Goal: Task Accomplishment & Management: Use online tool/utility

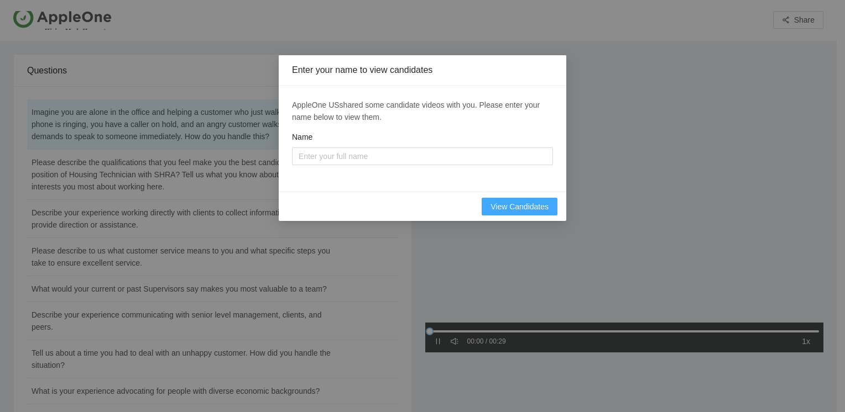
click at [511, 207] on span "View Candidates" at bounding box center [519, 207] width 58 height 12
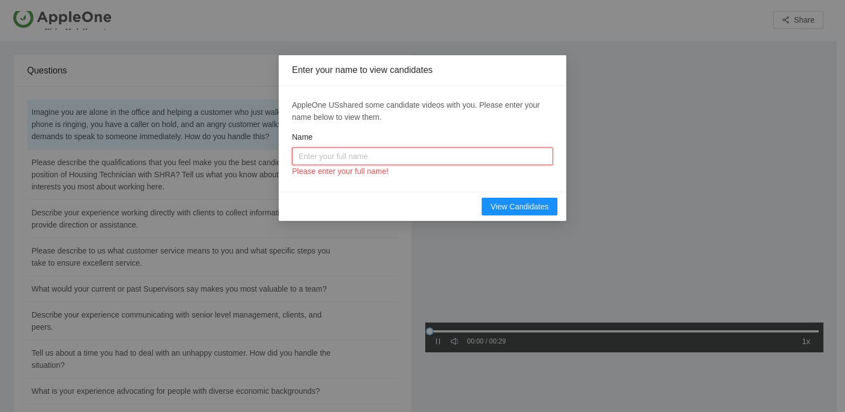
click at [312, 155] on input "Name" at bounding box center [422, 157] width 261 height 18
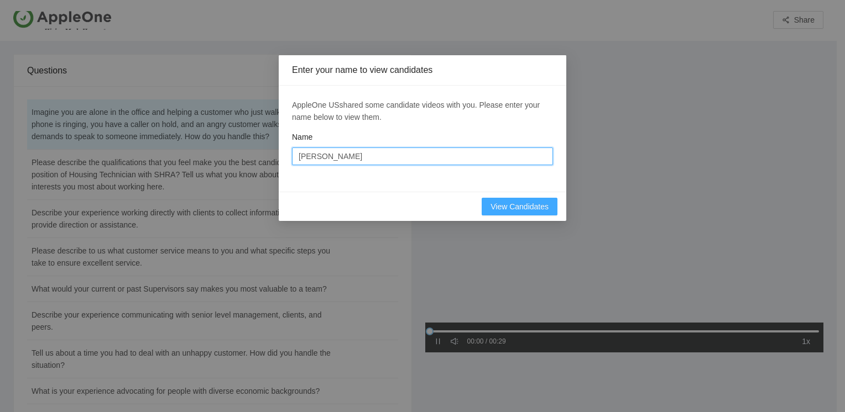
type input "MARIA VELAZQUEZ"
click at [513, 206] on span "View Candidates" at bounding box center [519, 207] width 58 height 12
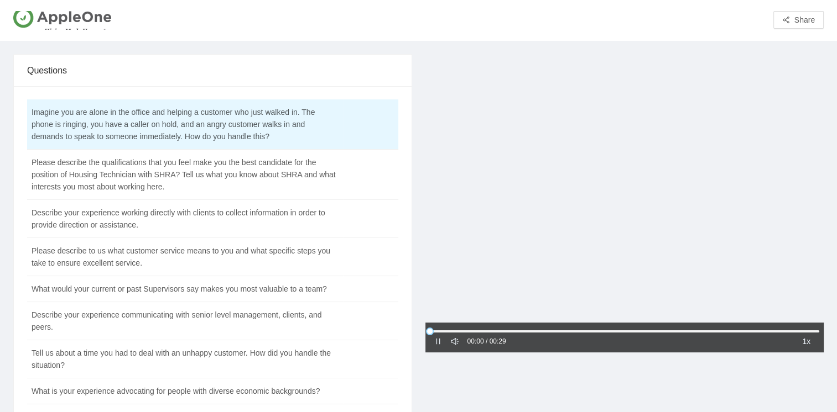
click at [454, 342] on icon "sound" at bounding box center [455, 342] width 8 height 8
click at [434, 341] on icon "pause" at bounding box center [438, 342] width 8 height 8
click at [436, 342] on icon "caret-right" at bounding box center [438, 342] width 8 height 8
click at [589, 393] on div "00:28 / 00:29 1x" at bounding box center [625, 361] width 412 height 614
click at [456, 342] on icon "sound" at bounding box center [455, 342] width 8 height 8
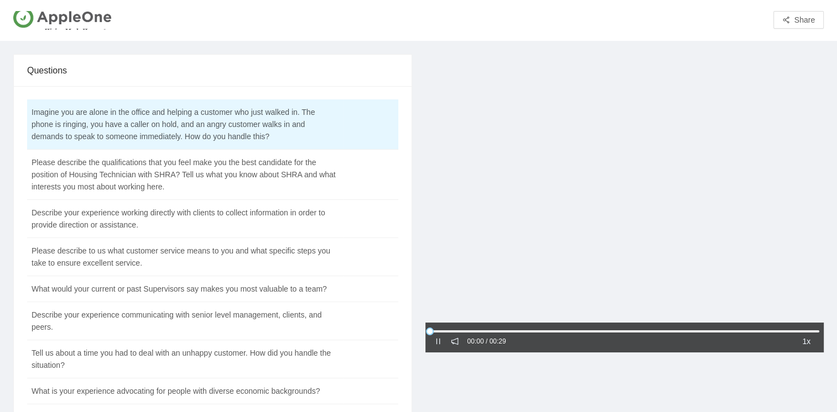
click at [455, 344] on icon "notification" at bounding box center [454, 341] width 7 height 7
click at [437, 341] on icon "pause" at bounding box center [438, 342] width 8 height 8
click at [436, 342] on icon "caret-right" at bounding box center [437, 342] width 3 height 6
click at [436, 342] on icon "pause" at bounding box center [438, 342] width 8 height 8
click at [436, 343] on icon "caret-right" at bounding box center [438, 342] width 8 height 8
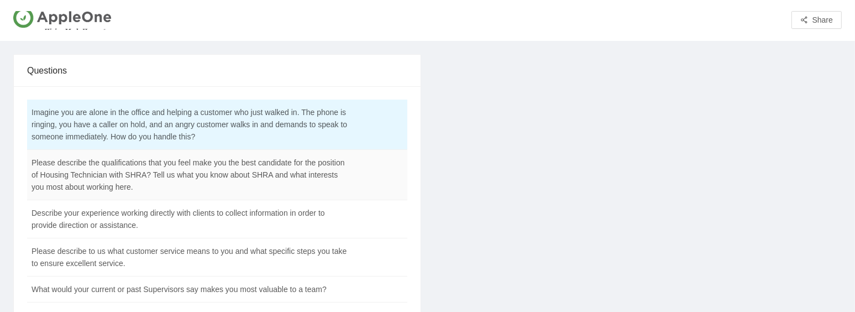
click at [170, 169] on td "Please describe the qualifications that you feel make you the best candidate fo…" at bounding box center [189, 175] width 325 height 50
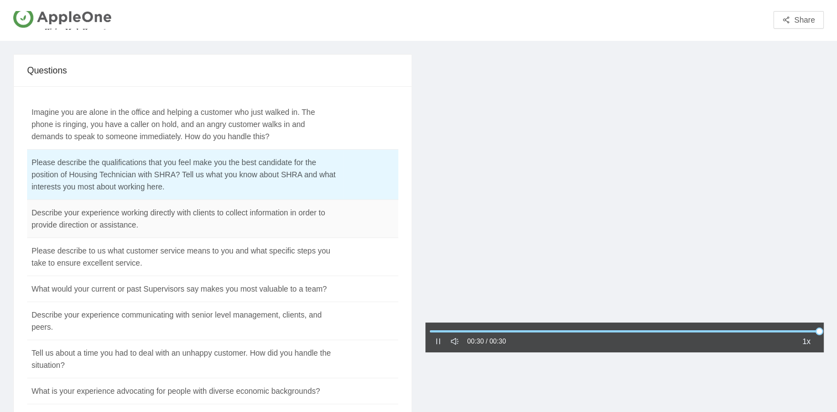
click at [92, 224] on td "Describe your experience working directly with clients to collect information i…" at bounding box center [185, 219] width 316 height 38
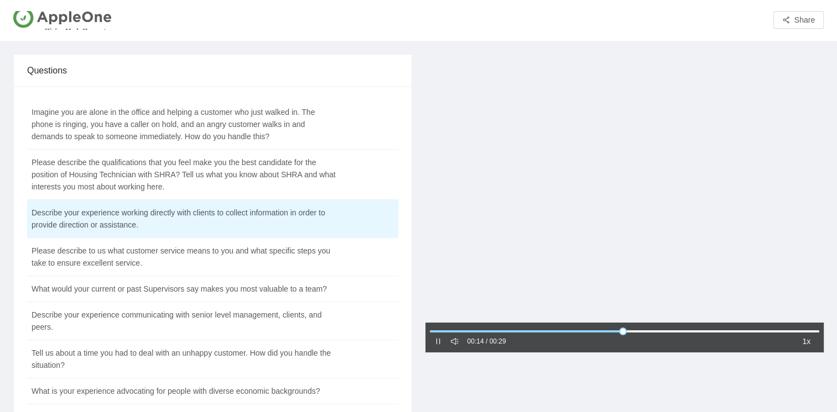
click at [434, 347] on div at bounding box center [438, 342] width 8 height 12
click at [436, 344] on icon "pause" at bounding box center [438, 342] width 8 height 8
click at [436, 346] on icon "caret-right" at bounding box center [438, 342] width 8 height 8
click at [105, 258] on td "Please describe to us what customer service means to you and what specific step…" at bounding box center [185, 257] width 316 height 38
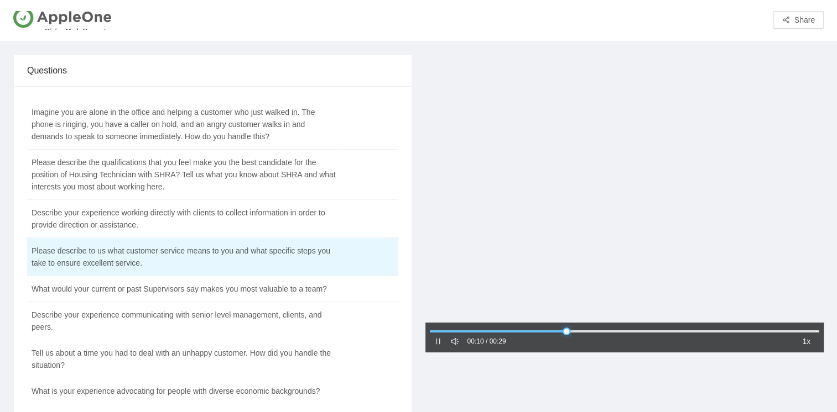
click at [432, 332] on div at bounding box center [625, 331] width 390 height 7
click at [438, 343] on icon "pause" at bounding box center [438, 342] width 8 height 8
